Goal: Check status: Check status

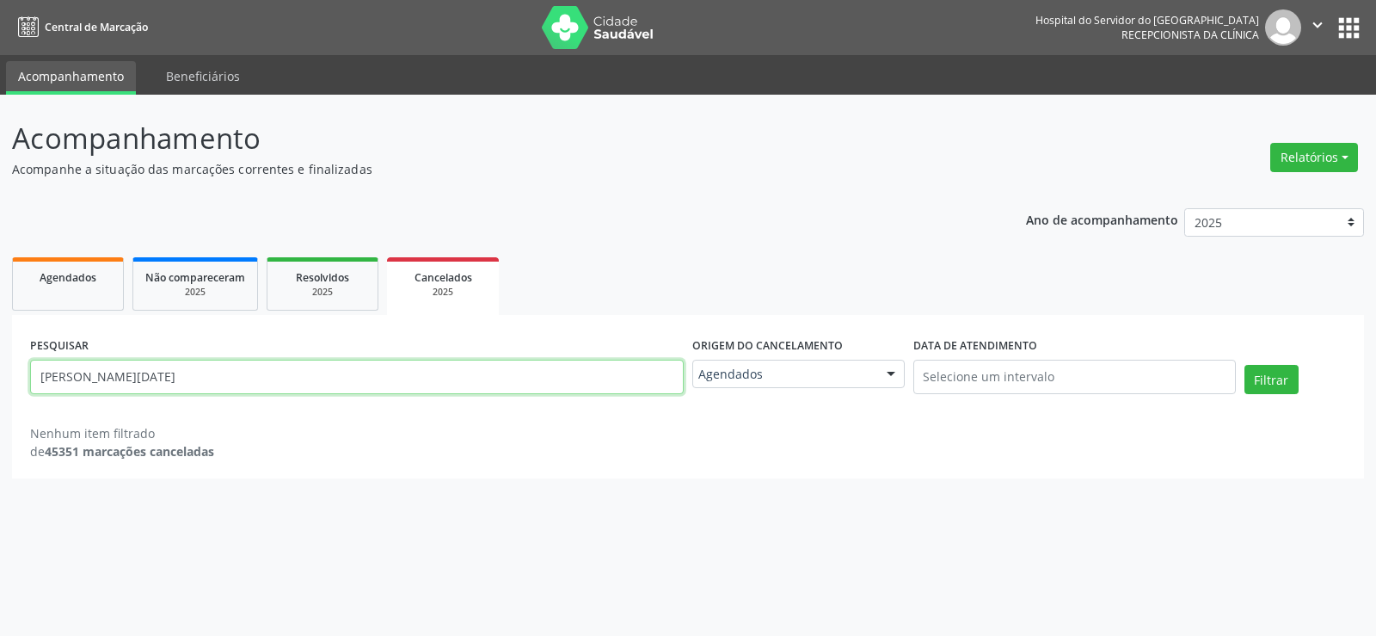
click at [267, 362] on input "[PERSON_NAME][DATE]" at bounding box center [357, 377] width 654 height 34
click at [1245, 365] on button "Filtrar" at bounding box center [1272, 379] width 54 height 29
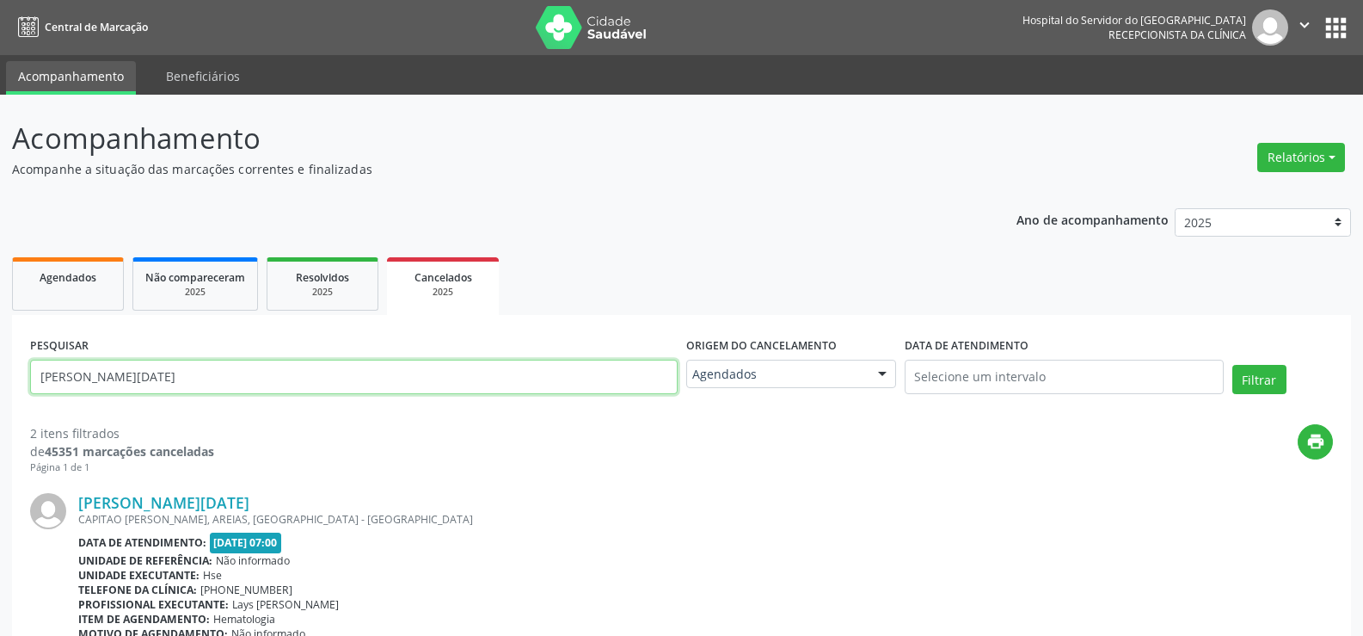
click at [189, 369] on input "[PERSON_NAME][DATE]" at bounding box center [354, 377] width 648 height 34
paste input "[PERSON_NAME]"
click at [1233, 365] on button "Filtrar" at bounding box center [1260, 379] width 54 height 29
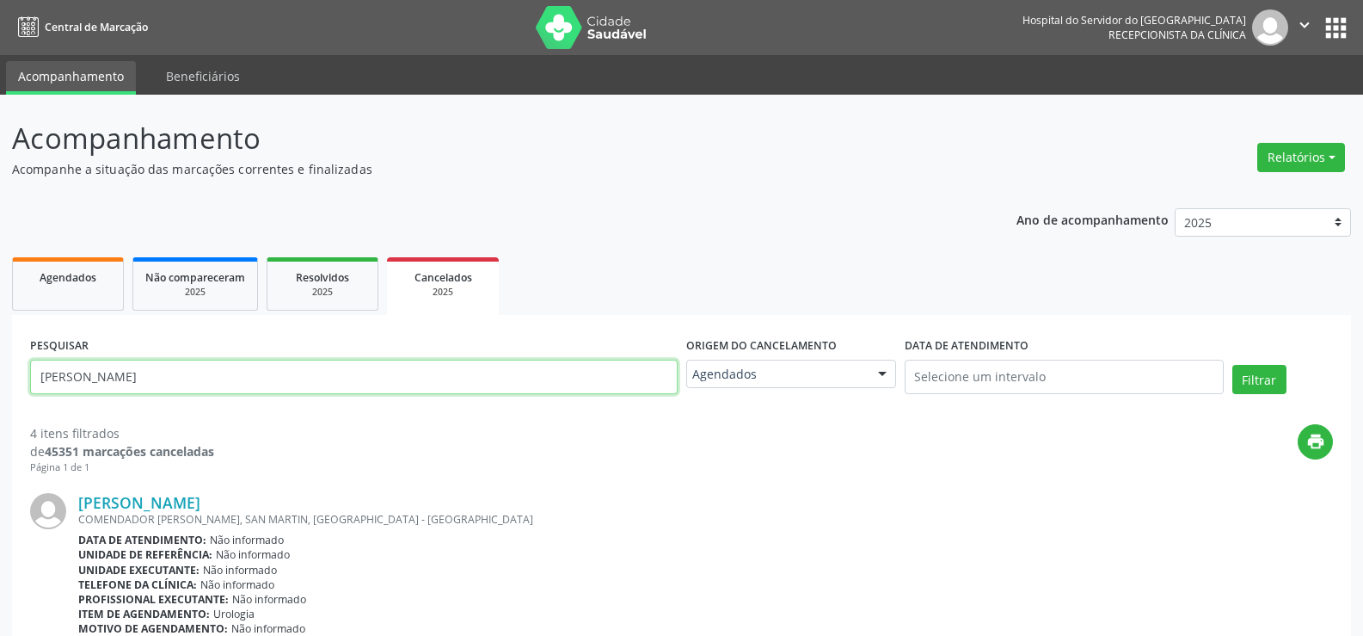
click at [306, 379] on input "[PERSON_NAME]" at bounding box center [354, 377] width 648 height 34
paste input "[PERSON_NAME]"
click at [1233, 365] on button "Filtrar" at bounding box center [1260, 379] width 54 height 29
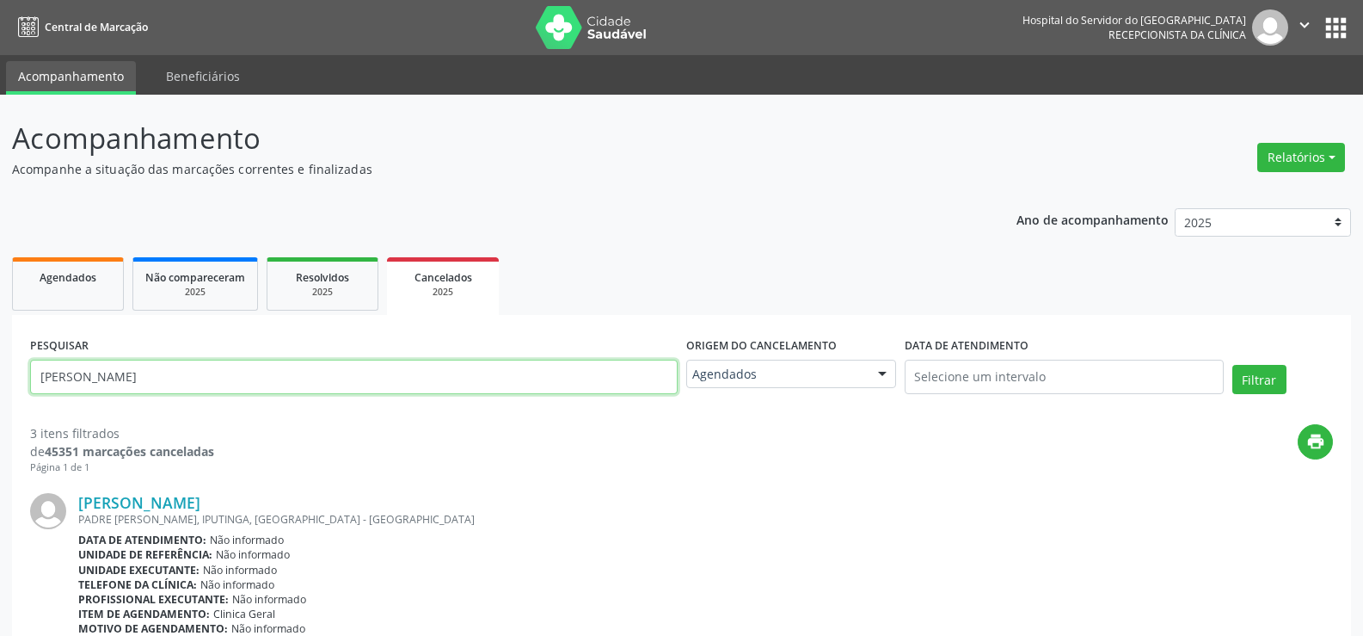
click at [378, 384] on input "[PERSON_NAME]" at bounding box center [354, 377] width 648 height 34
paste input "[PERSON_NAME]"
click at [1233, 365] on button "Filtrar" at bounding box center [1260, 379] width 54 height 29
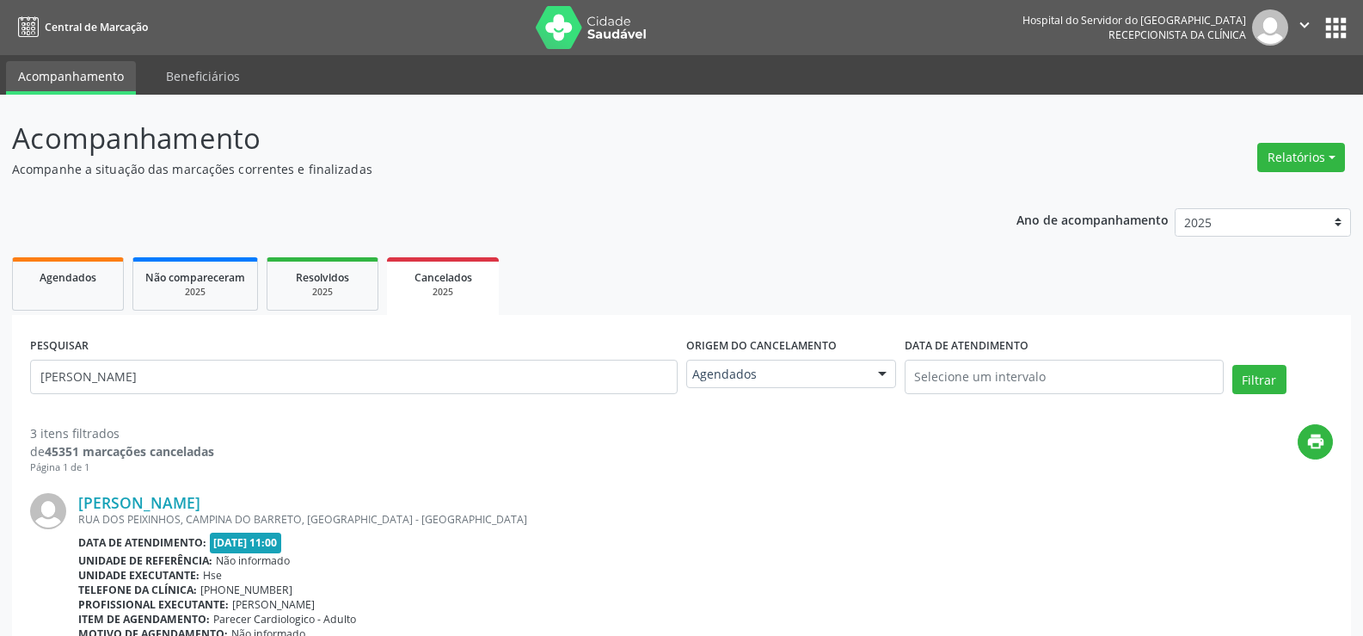
click at [358, 350] on div "PESQUISAR [PERSON_NAME]" at bounding box center [354, 369] width 656 height 73
click at [353, 371] on input "[PERSON_NAME]" at bounding box center [354, 377] width 648 height 34
paste input "[PERSON_NAME]"
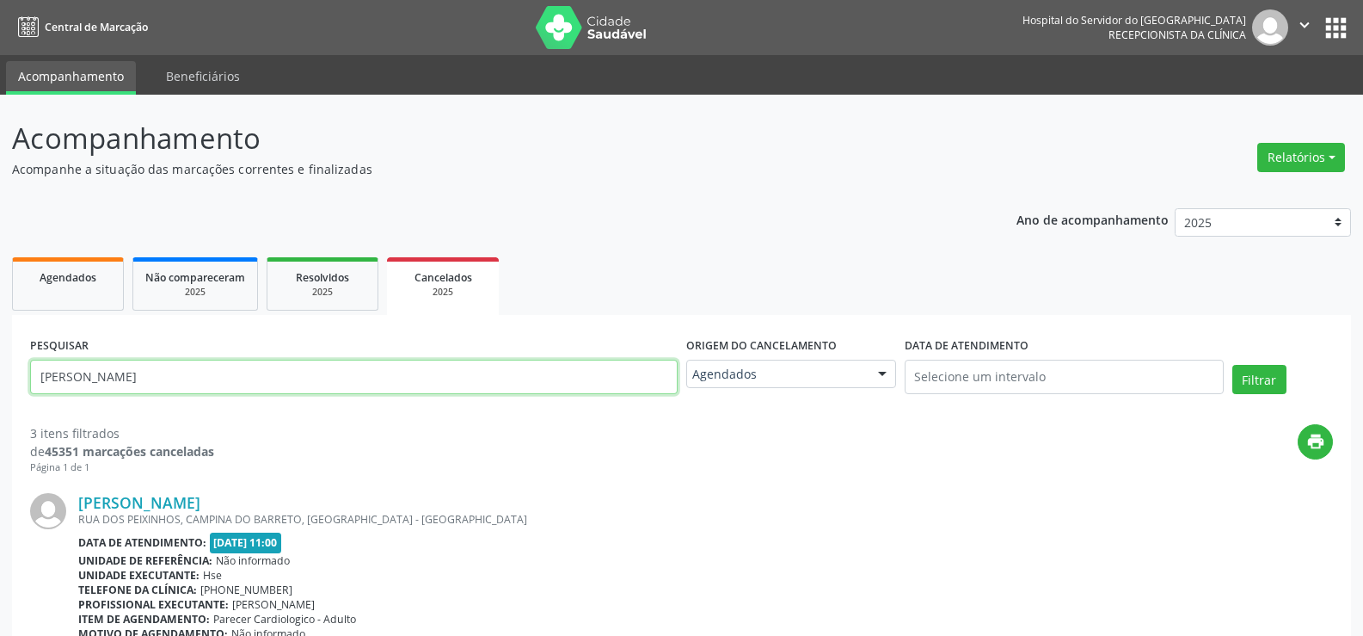
click at [1233, 365] on button "Filtrar" at bounding box center [1260, 379] width 54 height 29
click at [384, 360] on input "[PERSON_NAME]" at bounding box center [354, 377] width 648 height 34
paste input "[PERSON_NAME]"
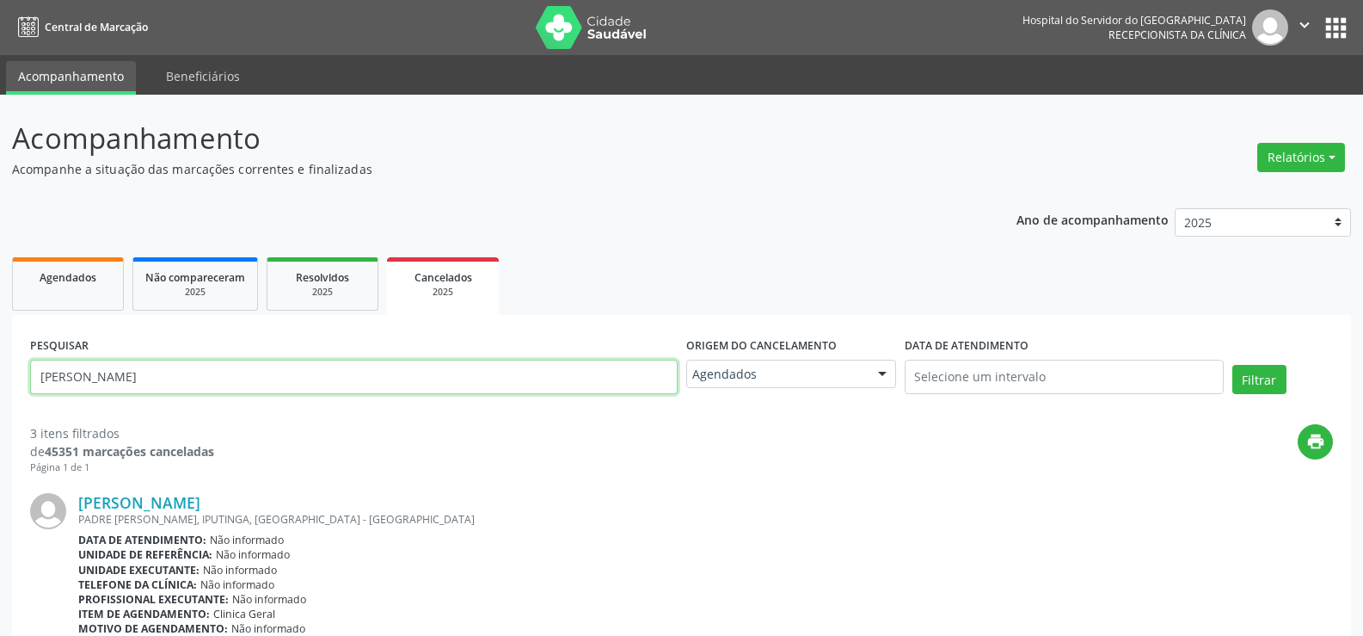
click at [1233, 365] on button "Filtrar" at bounding box center [1260, 379] width 54 height 29
click at [293, 384] on input "[PERSON_NAME]" at bounding box center [354, 377] width 648 height 34
paste input "Vitoria Gabrielle Janeiro D de Albuquerque"
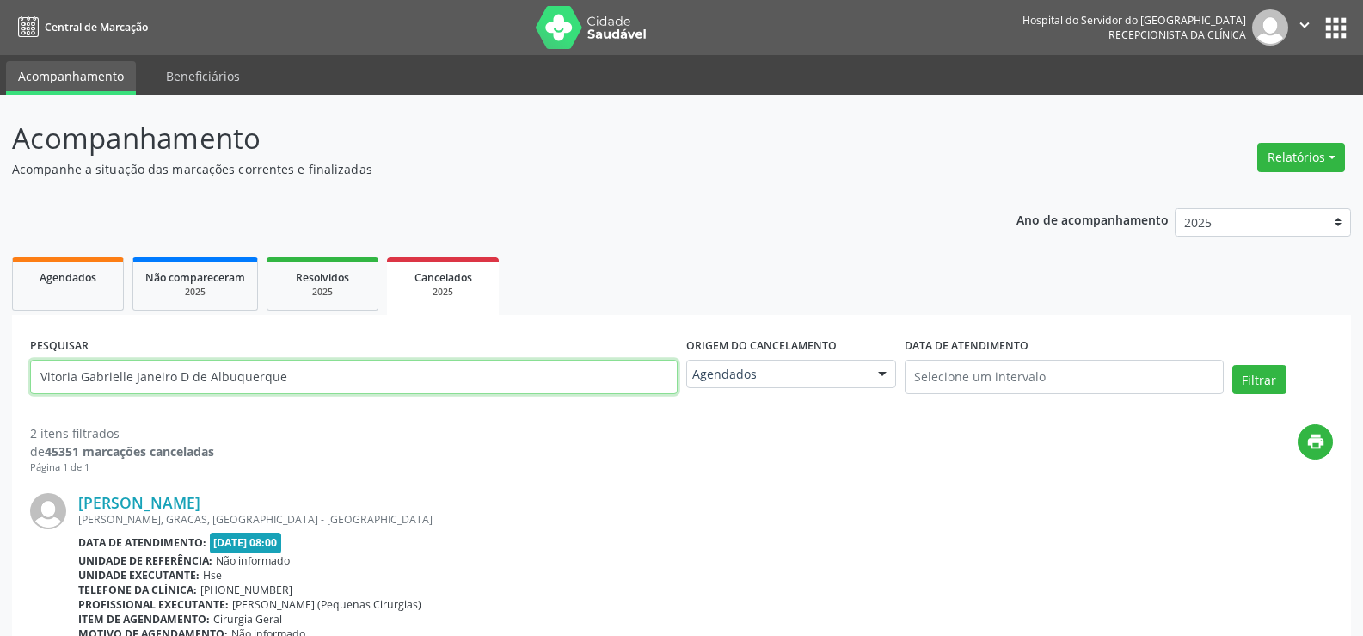
click at [1233, 365] on button "Filtrar" at bounding box center [1260, 379] width 54 height 29
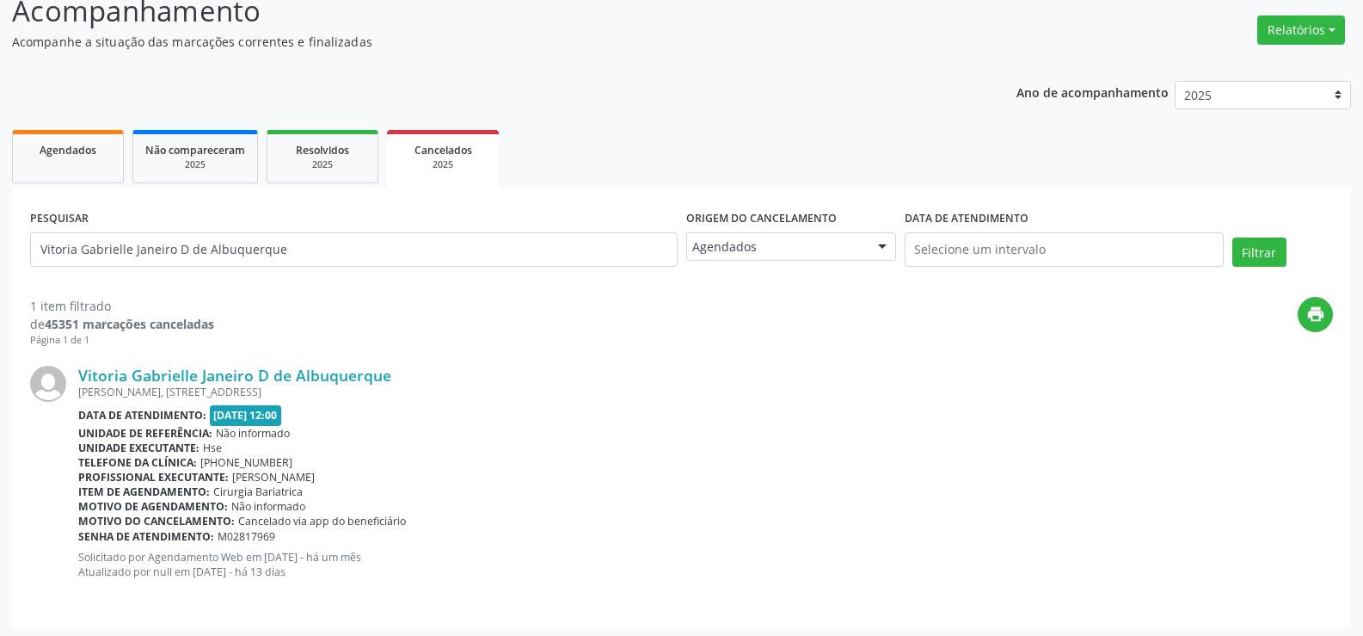
scroll to position [131, 0]
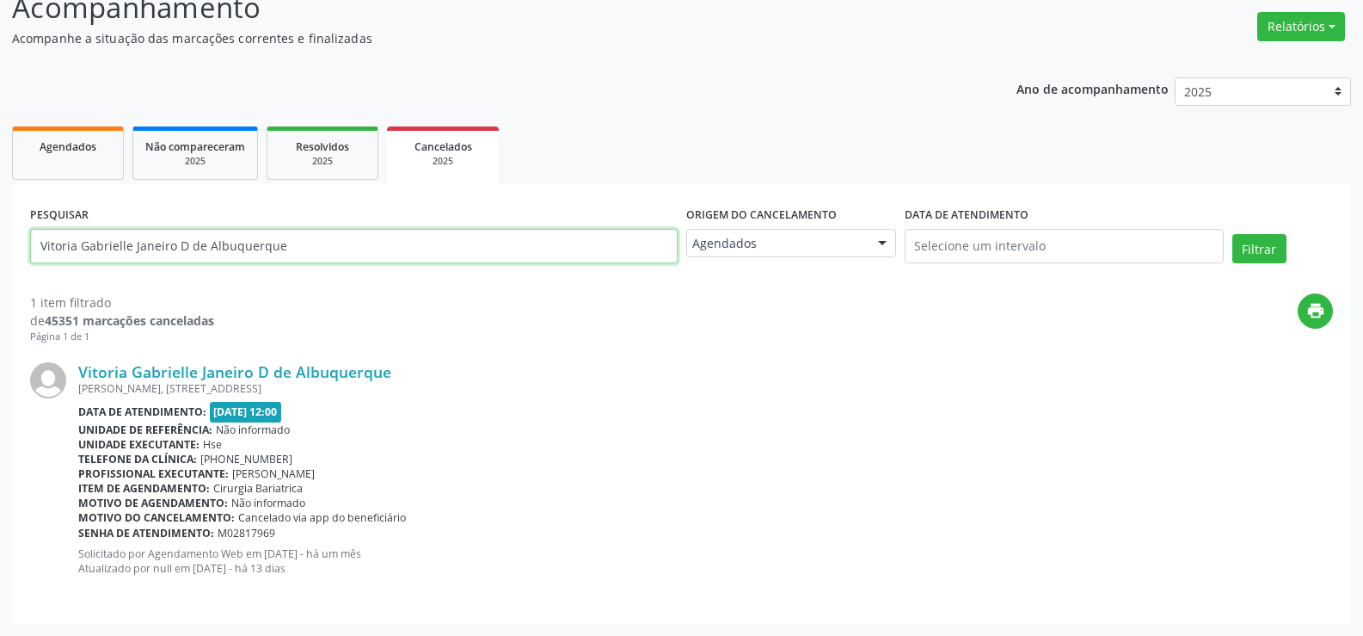
click at [329, 255] on input "Vitoria Gabrielle Janeiro D de Albuquerque" at bounding box center [354, 246] width 648 height 34
paste input "[PERSON_NAME]"
type input "[PERSON_NAME]"
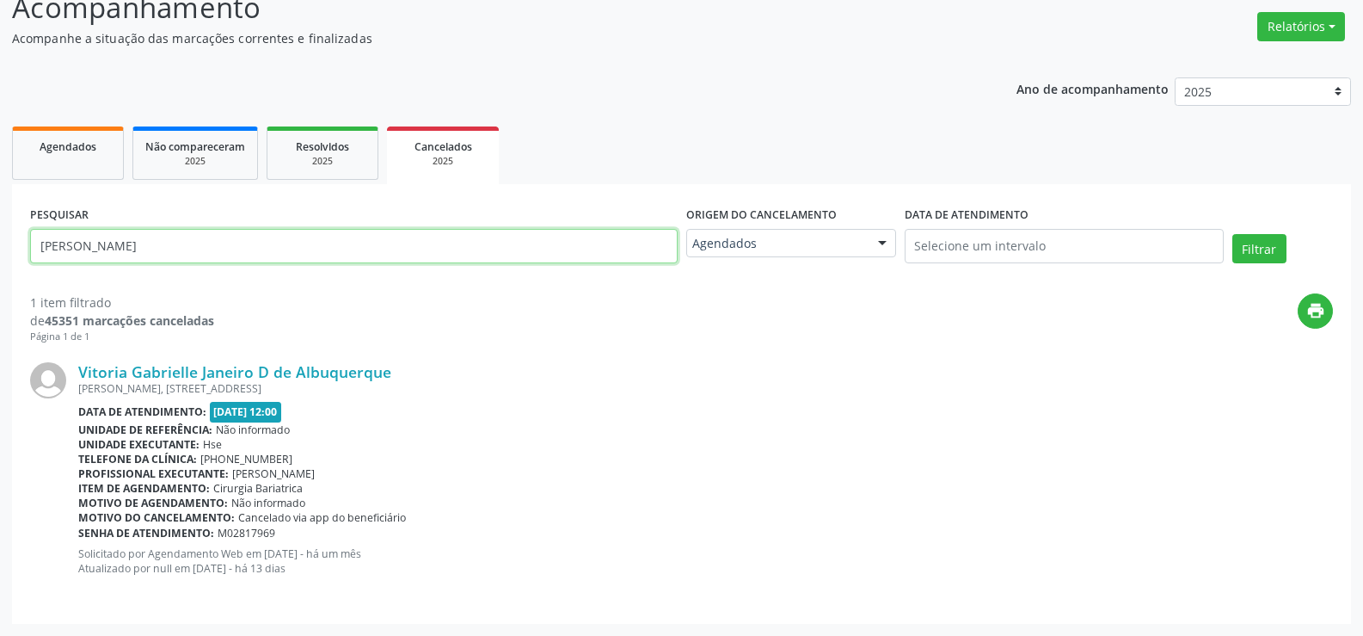
click at [1233, 234] on button "Filtrar" at bounding box center [1260, 248] width 54 height 29
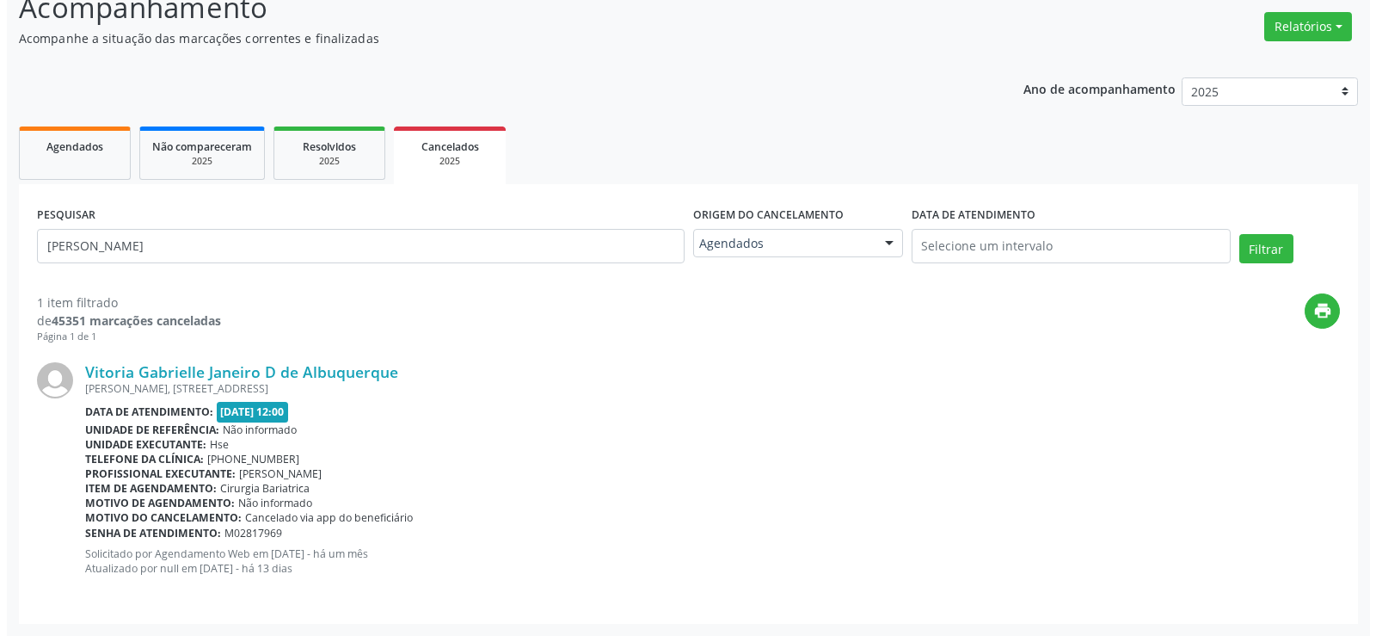
scroll to position [0, 0]
